Goal: Communication & Community: Answer question/provide support

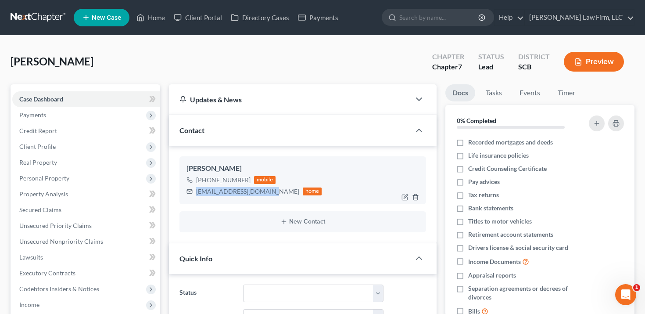
drag, startPoint x: 269, startPoint y: 194, endPoint x: 196, endPoint y: 192, distance: 72.9
click at [196, 192] on div "[EMAIL_ADDRESS][DOMAIN_NAME]" at bounding box center [247, 191] width 103 height 9
copy div "[EMAIL_ADDRESS][DOMAIN_NAME]"
click at [214, 17] on link "Client Portal" at bounding box center [197, 18] width 57 height 16
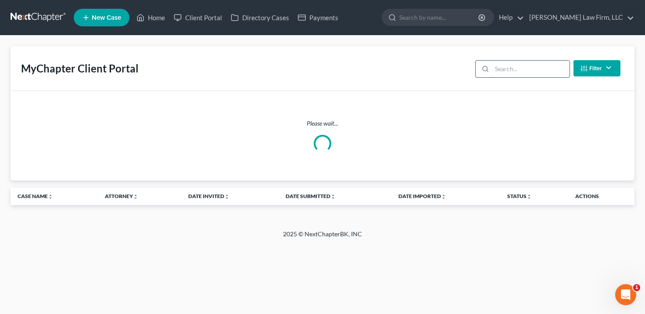
click at [511, 72] on input "search" at bounding box center [531, 69] width 78 height 17
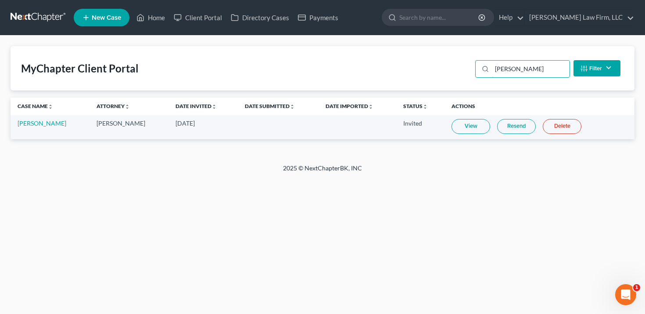
type input "[PERSON_NAME]"
click at [518, 127] on link "Resend" at bounding box center [516, 126] width 39 height 15
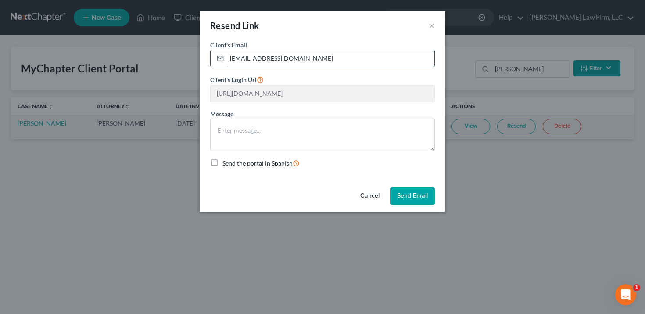
click at [340, 59] on input "[EMAIL_ADDRESS][DOMAIN_NAME]" at bounding box center [331, 58] width 208 height 17
paste input "[EMAIL_ADDRESS]"
type input "[EMAIL_ADDRESS][DOMAIN_NAME]"
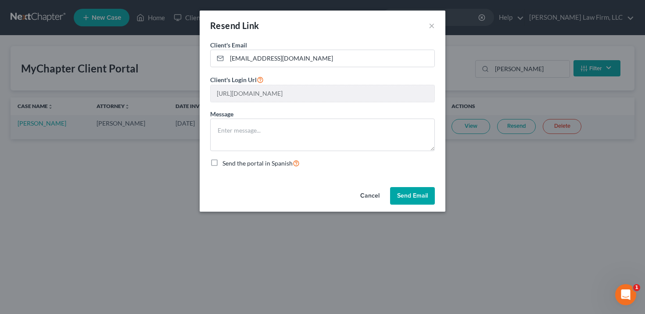
click at [406, 197] on button "Send Email" at bounding box center [412, 196] width 45 height 18
